Goal: Use online tool/utility: Utilize a website feature to perform a specific function

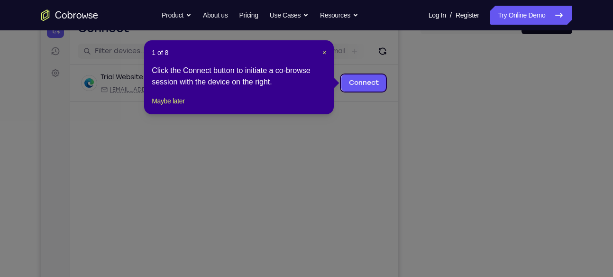
click at [484, 183] on icon at bounding box center [310, 138] width 620 height 277
click at [159, 107] on button "Maybe later" at bounding box center [168, 100] width 33 height 11
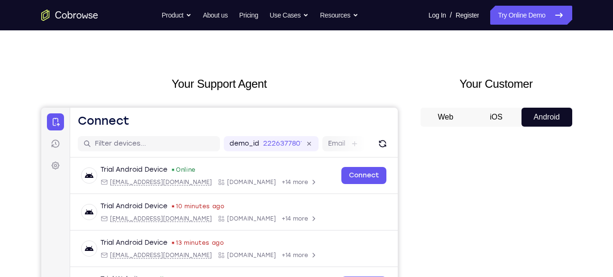
scroll to position [0, 0]
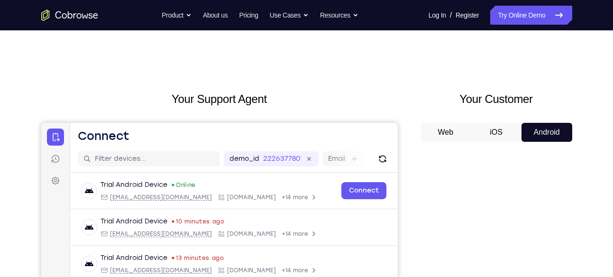
click at [488, 131] on button "iOS" at bounding box center [496, 132] width 51 height 19
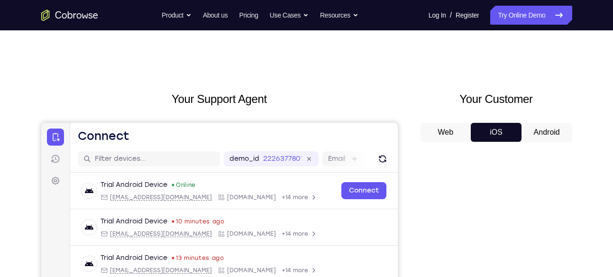
click at [536, 125] on button "Android" at bounding box center [546, 132] width 51 height 19
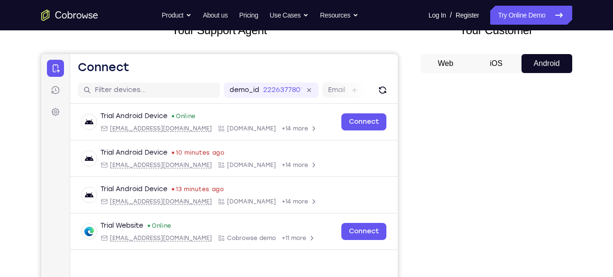
scroll to position [70, 0]
click at [454, 73] on div "Web iOS Android" at bounding box center [496, 213] width 152 height 318
click at [452, 55] on button "Web" at bounding box center [445, 63] width 51 height 19
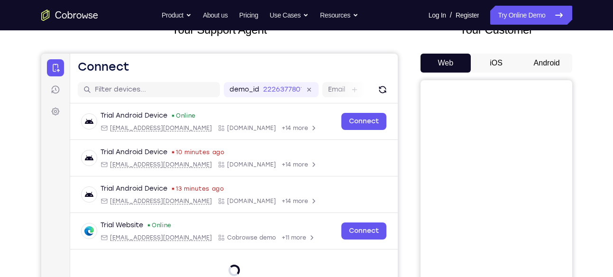
click at [499, 66] on button "iOS" at bounding box center [496, 63] width 51 height 19
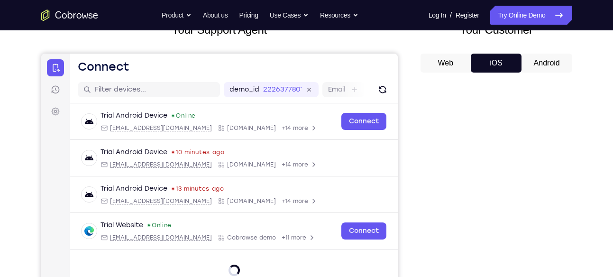
click at [527, 64] on button "Android" at bounding box center [546, 63] width 51 height 19
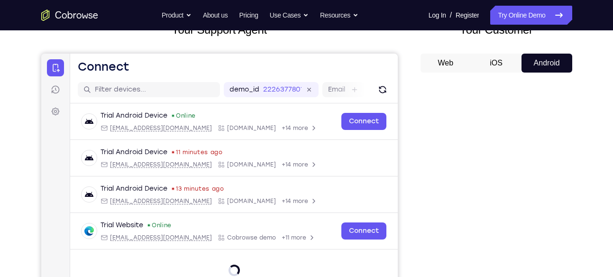
scroll to position [0, 0]
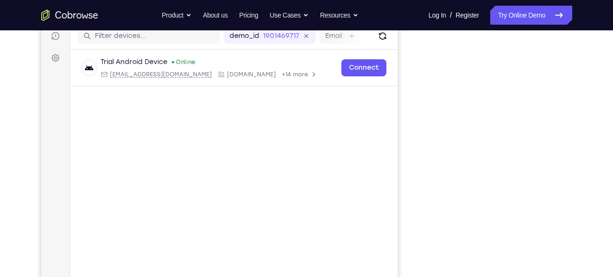
scroll to position [124, 0]
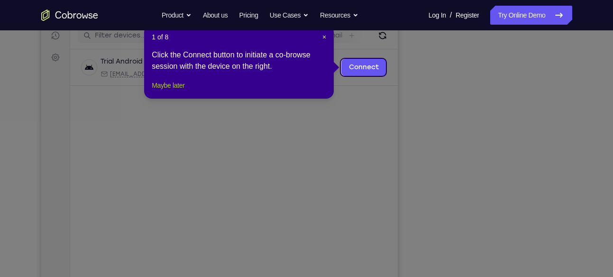
click at [155, 91] on button "Maybe later" at bounding box center [168, 85] width 33 height 11
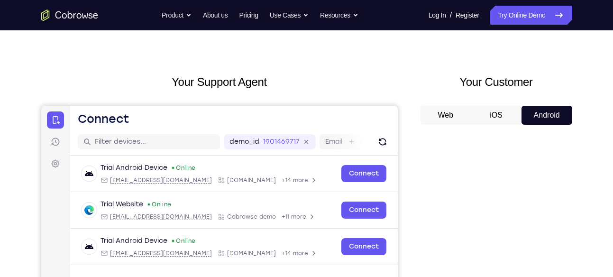
scroll to position [0, 0]
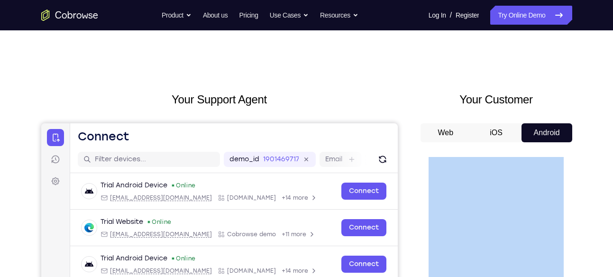
drag, startPoint x: 479, startPoint y: 152, endPoint x: 422, endPoint y: 145, distance: 57.2
click at [422, 145] on div "Web iOS Android" at bounding box center [496, 282] width 152 height 318
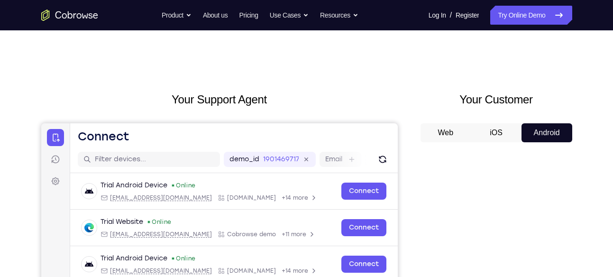
click at [413, 150] on div "Your Support Agent Your Customer Web iOS Android" at bounding box center [306, 266] width 531 height 350
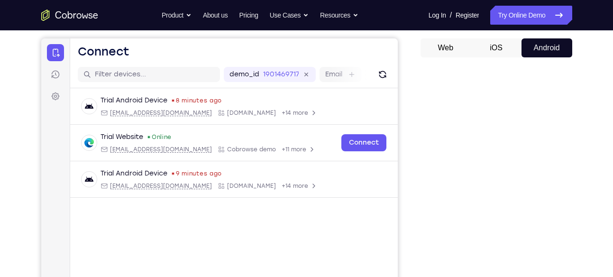
scroll to position [84, 0]
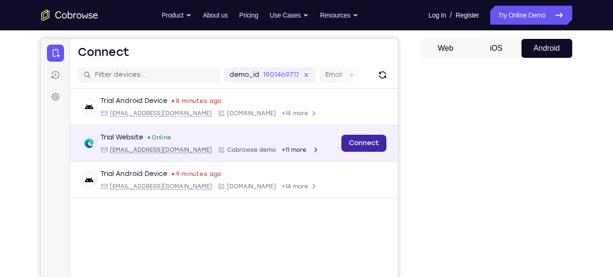
click at [376, 144] on link "Connect" at bounding box center [363, 143] width 45 height 17
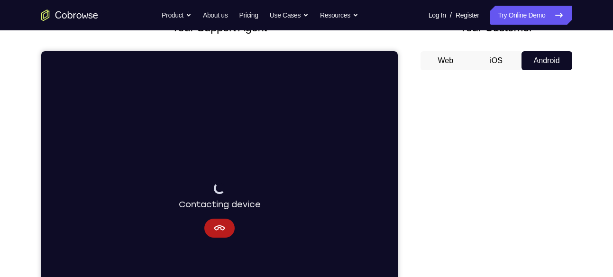
scroll to position [73, 0]
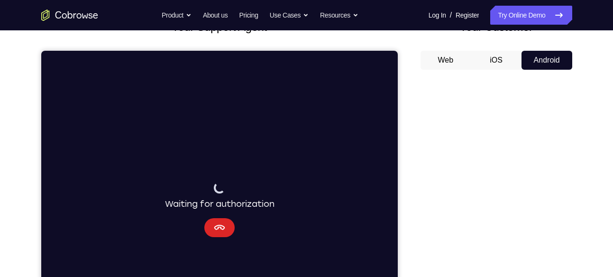
click at [221, 227] on icon "Cancel" at bounding box center [218, 227] width 11 height 11
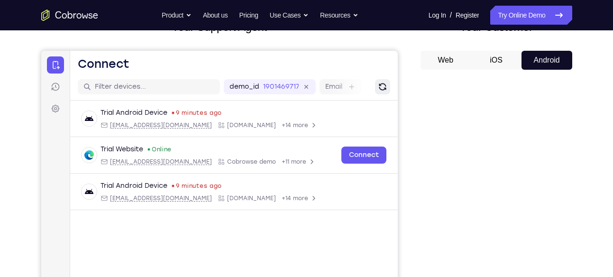
click at [378, 82] on icon "Refresh" at bounding box center [381, 86] width 9 height 9
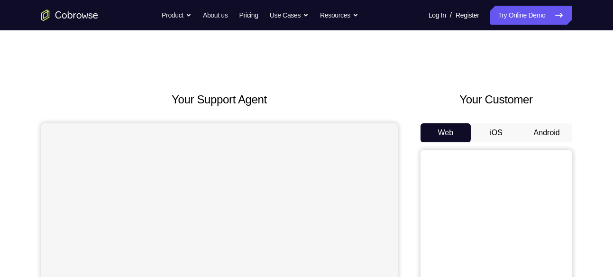
click at [554, 131] on button "Android" at bounding box center [546, 132] width 51 height 19
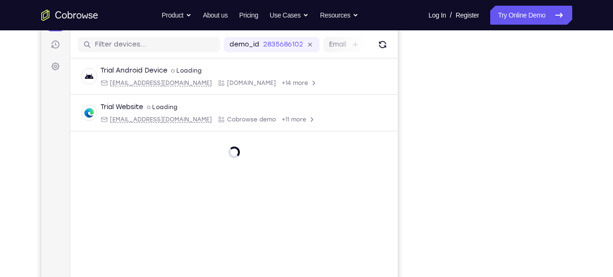
scroll to position [114, 0]
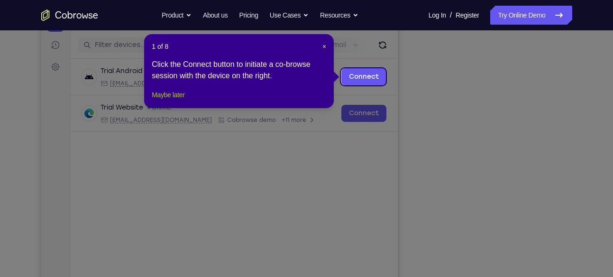
click at [182, 100] on button "Maybe later" at bounding box center [168, 94] width 33 height 11
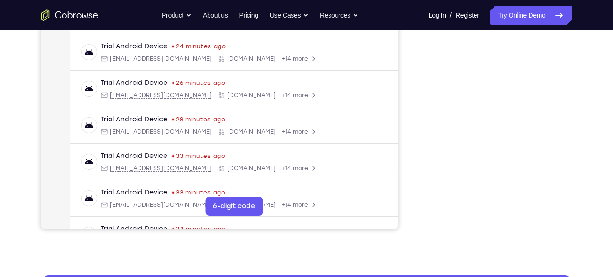
scroll to position [211, 0]
